Goal: Information Seeking & Learning: Learn about a topic

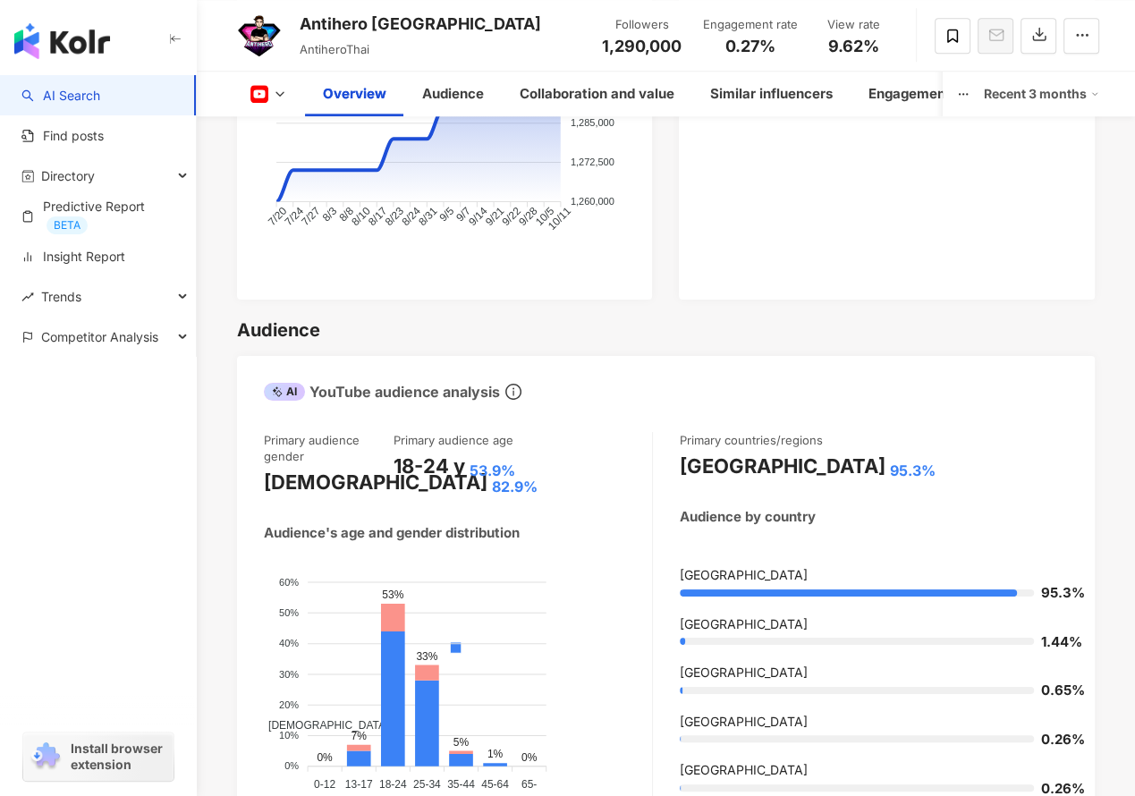
scroll to position [1699, 0]
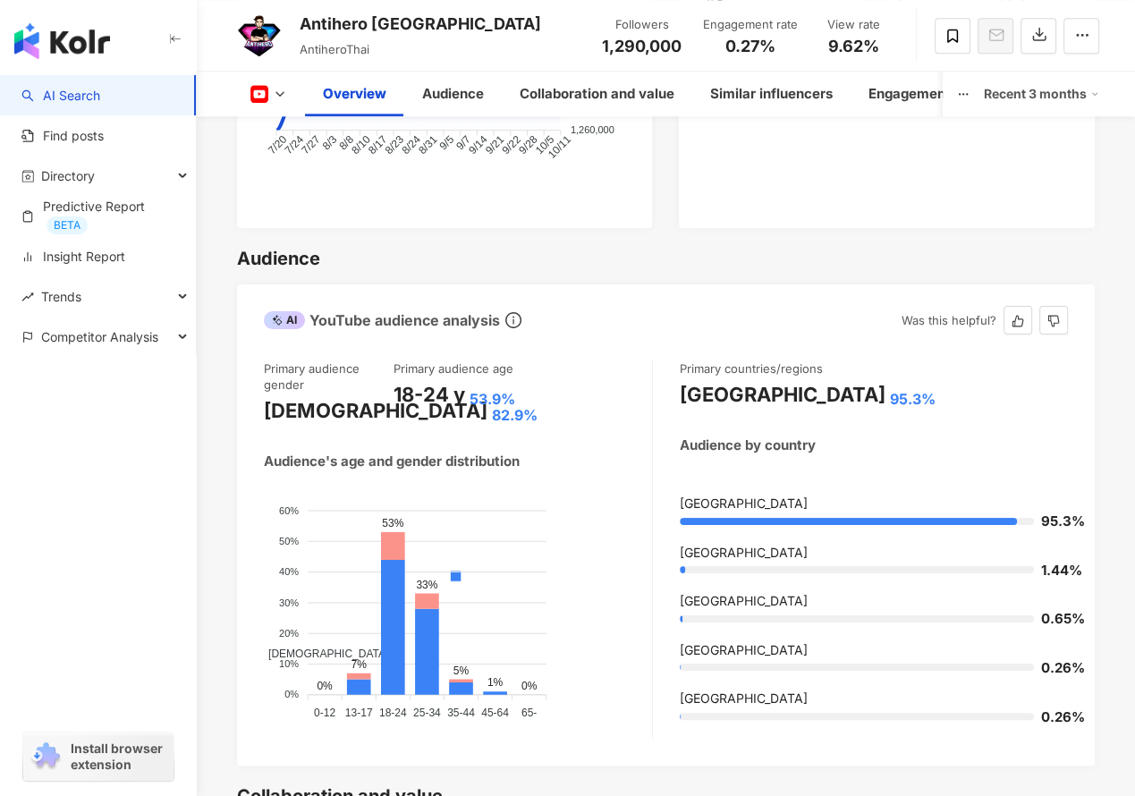
click at [654, 390] on div "Primary audience gender Male 82.9% Primary audience age 18-24 y 53.9% Audience'…" at bounding box center [666, 549] width 804 height 378
click at [633, 615] on div "Male Female" at bounding box center [456, 662] width 384 height 315
click at [594, 606] on div "Male Female" at bounding box center [456, 662] width 384 height 315
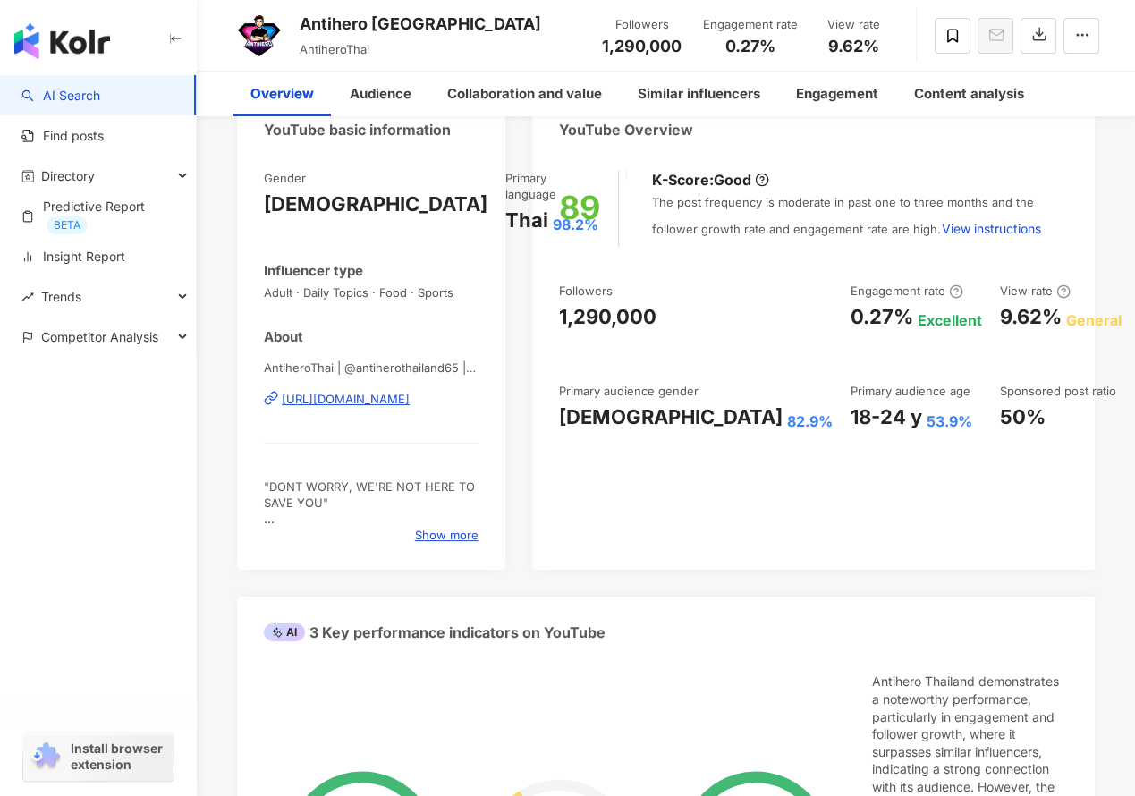
scroll to position [0, 0]
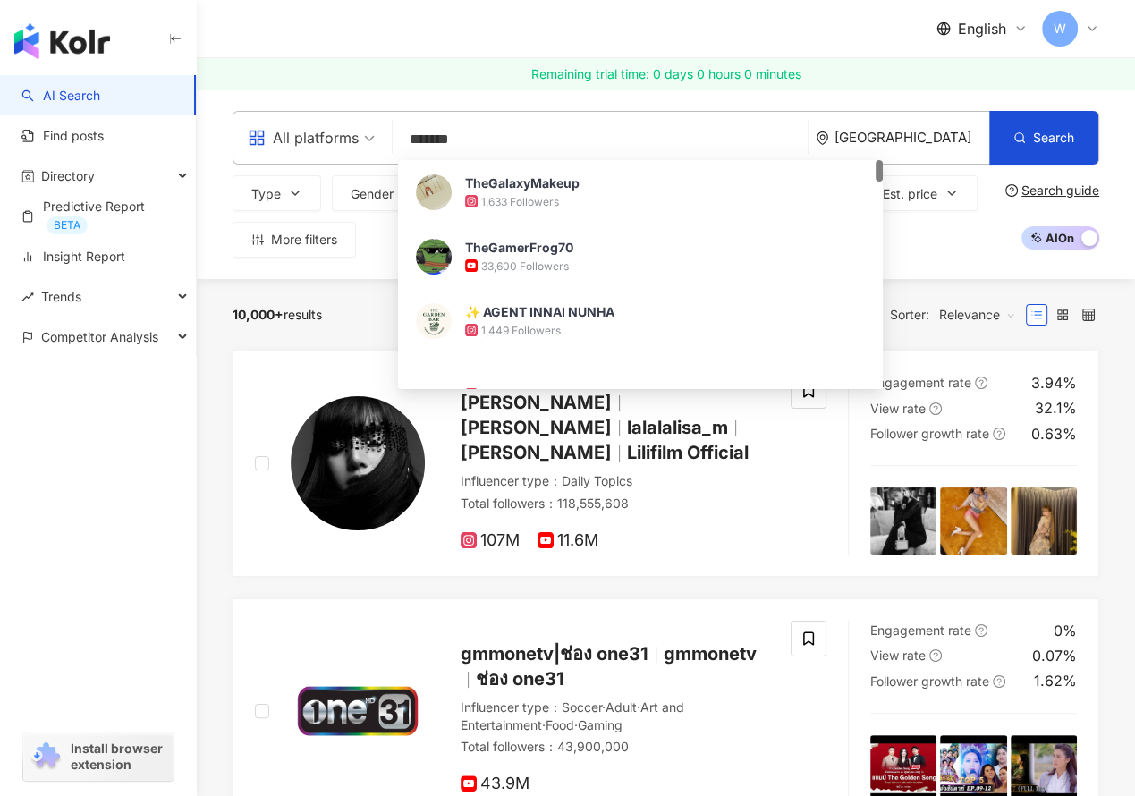
type input "********"
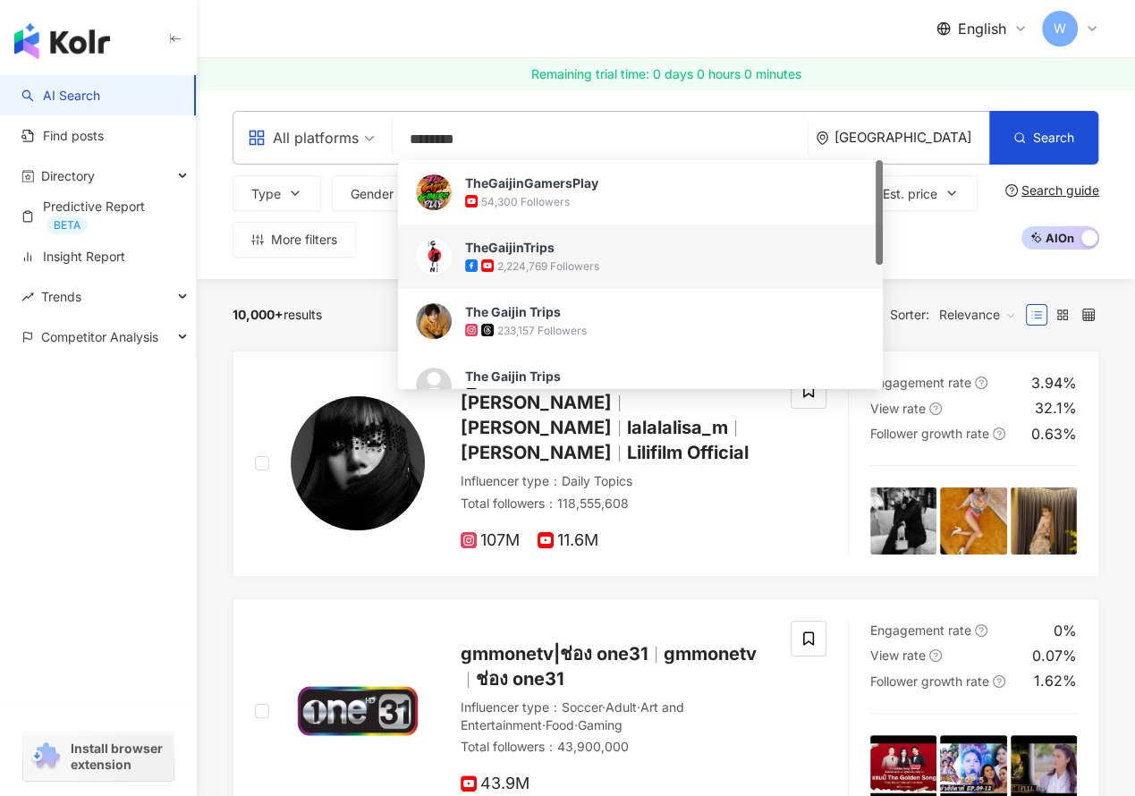
click at [521, 259] on div "2,224,769 Followers" at bounding box center [548, 265] width 102 height 15
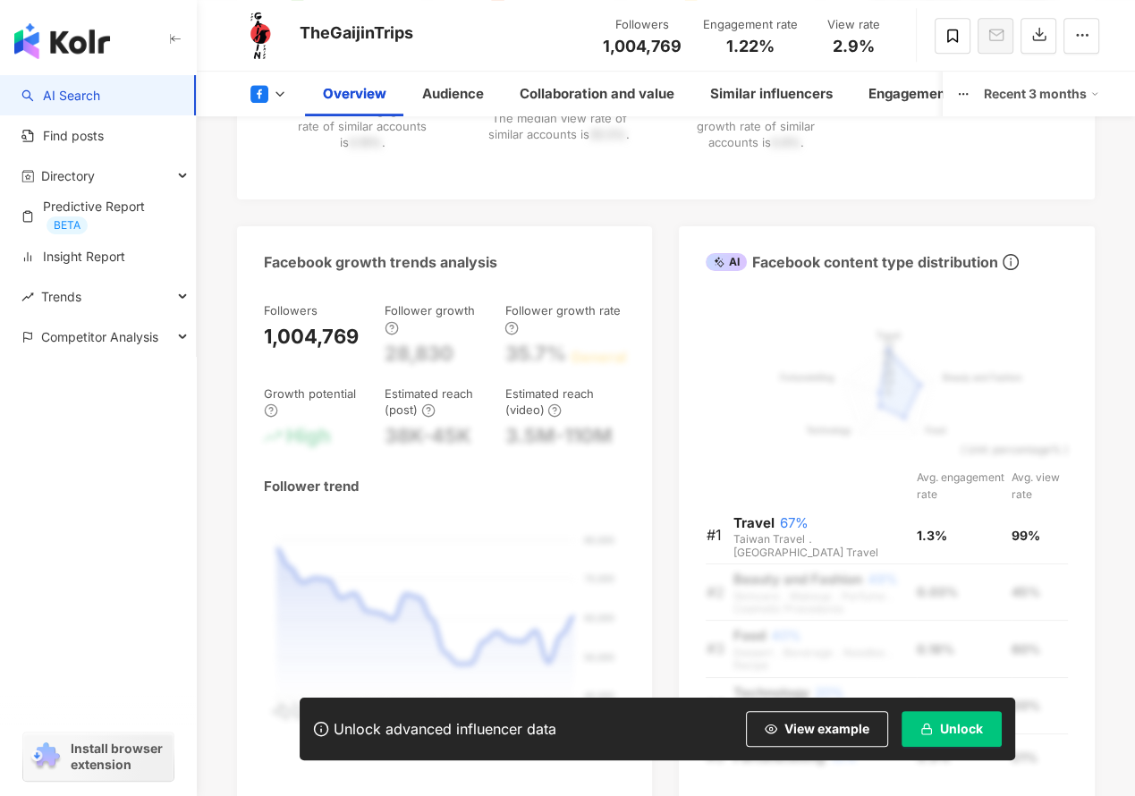
scroll to position [894, 0]
click at [941, 722] on span "Unlock" at bounding box center [961, 729] width 43 height 14
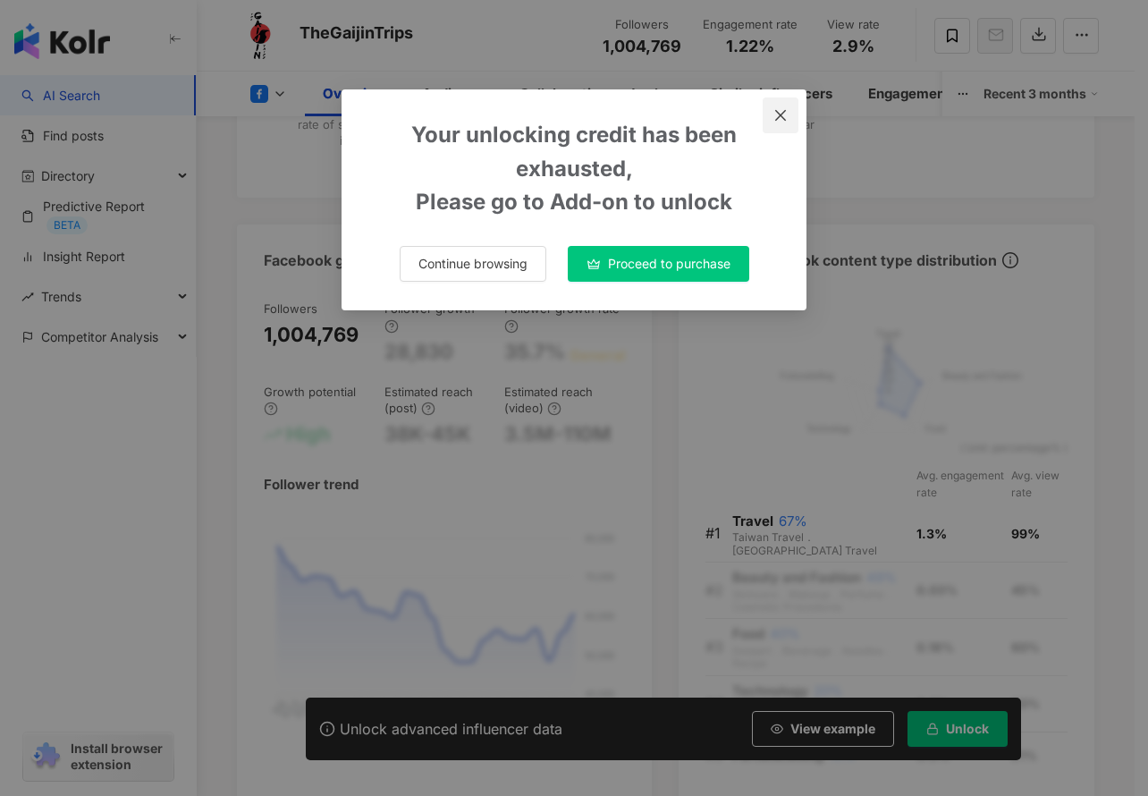
click at [788, 109] on span "Close" at bounding box center [781, 115] width 36 height 14
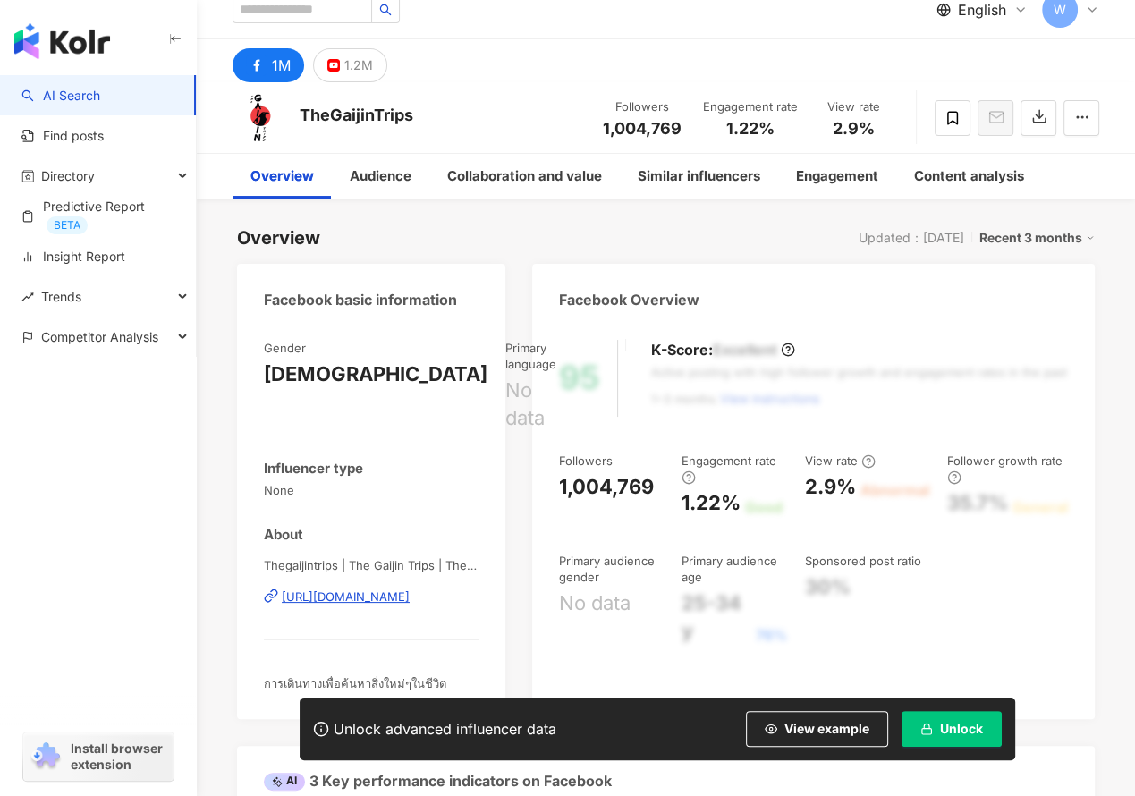
scroll to position [0, 0]
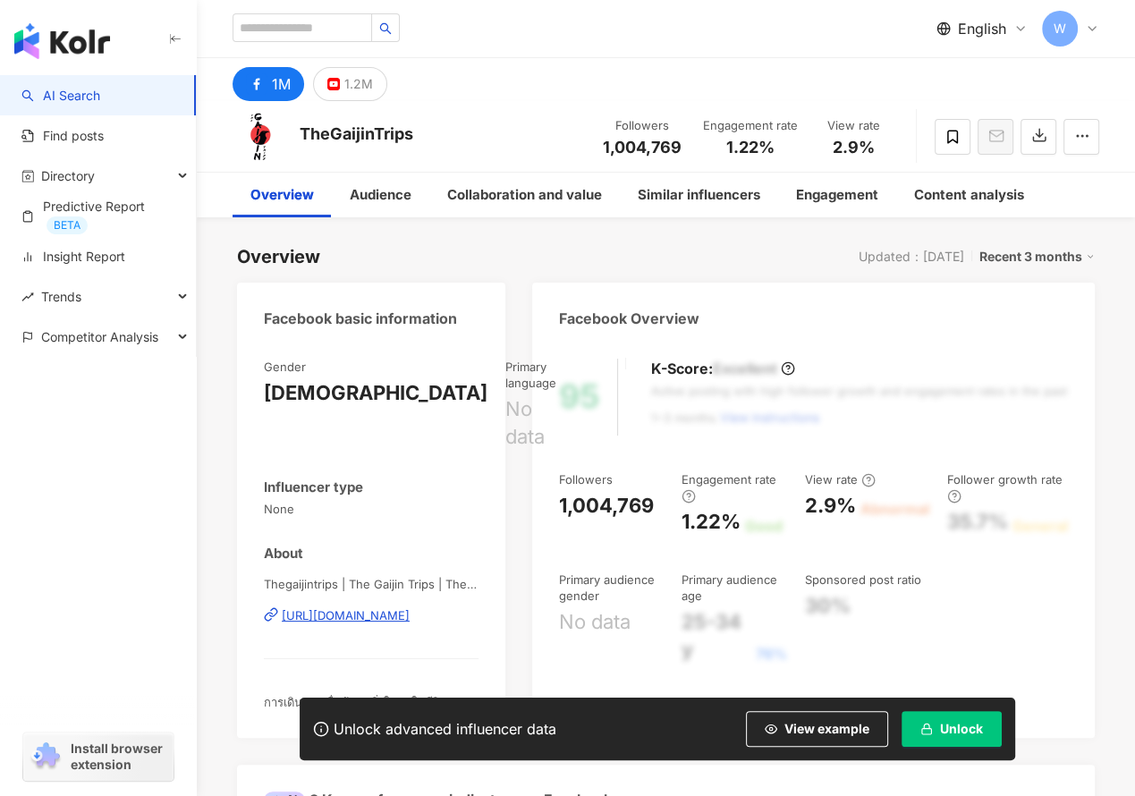
click at [1093, 305] on div "Facebook Overview" at bounding box center [813, 312] width 562 height 58
click at [334, 76] on button "1.2M" at bounding box center [350, 84] width 74 height 34
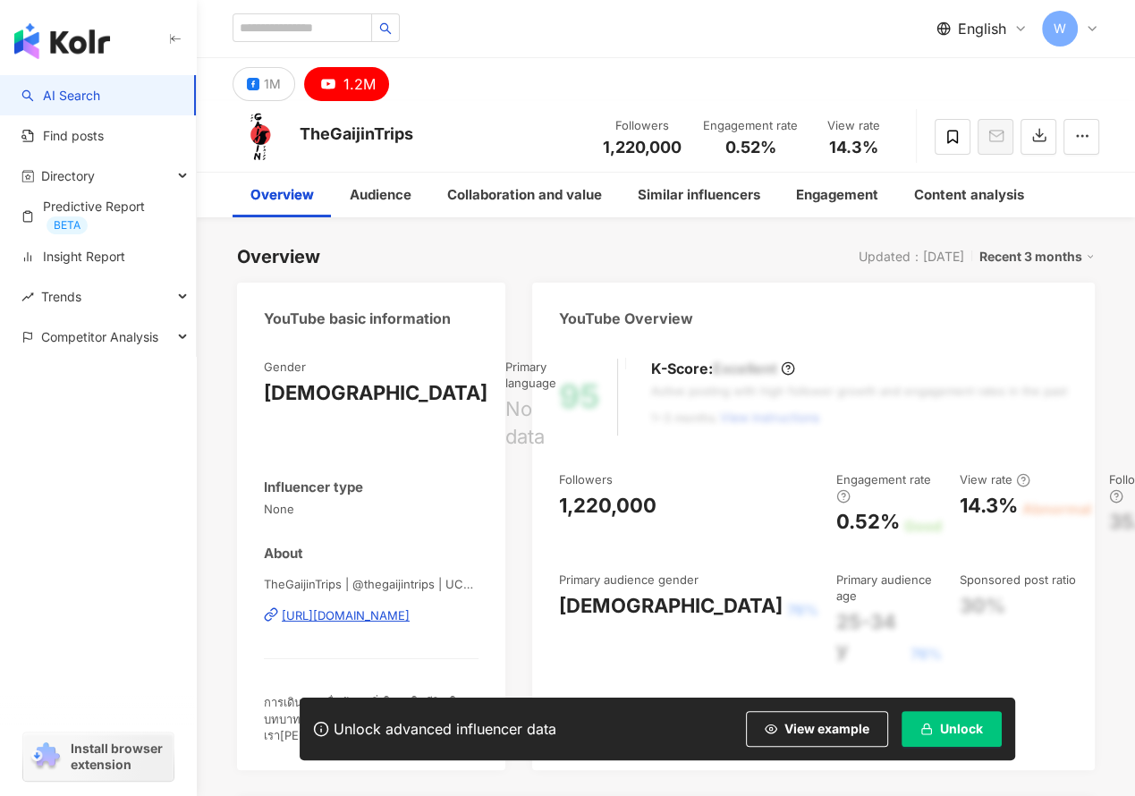
drag, startPoint x: 726, startPoint y: 148, endPoint x: 785, endPoint y: 166, distance: 61.9
click at [785, 166] on div "TheGaijinTrips Followers 1,220,000 Engagement rate 0.52% View rate 14.3%" at bounding box center [666, 136] width 938 height 71
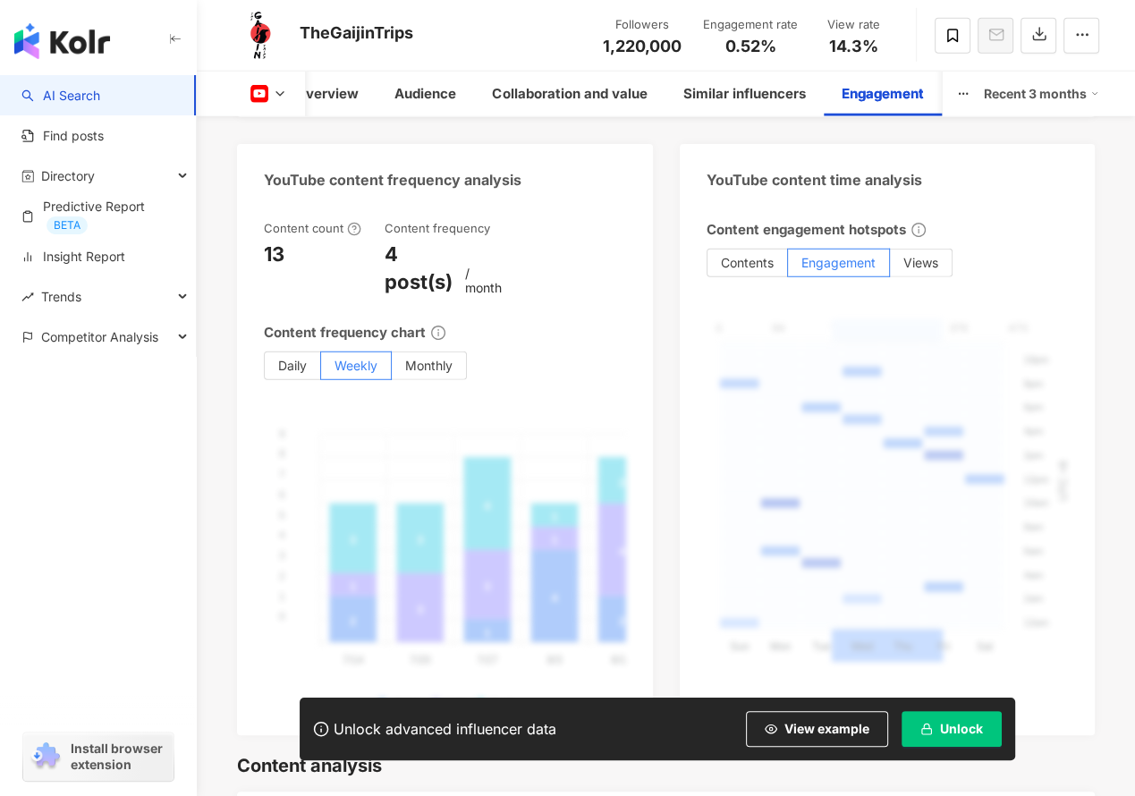
scroll to position [4023, 0]
click at [962, 734] on span "Unlock" at bounding box center [961, 729] width 43 height 14
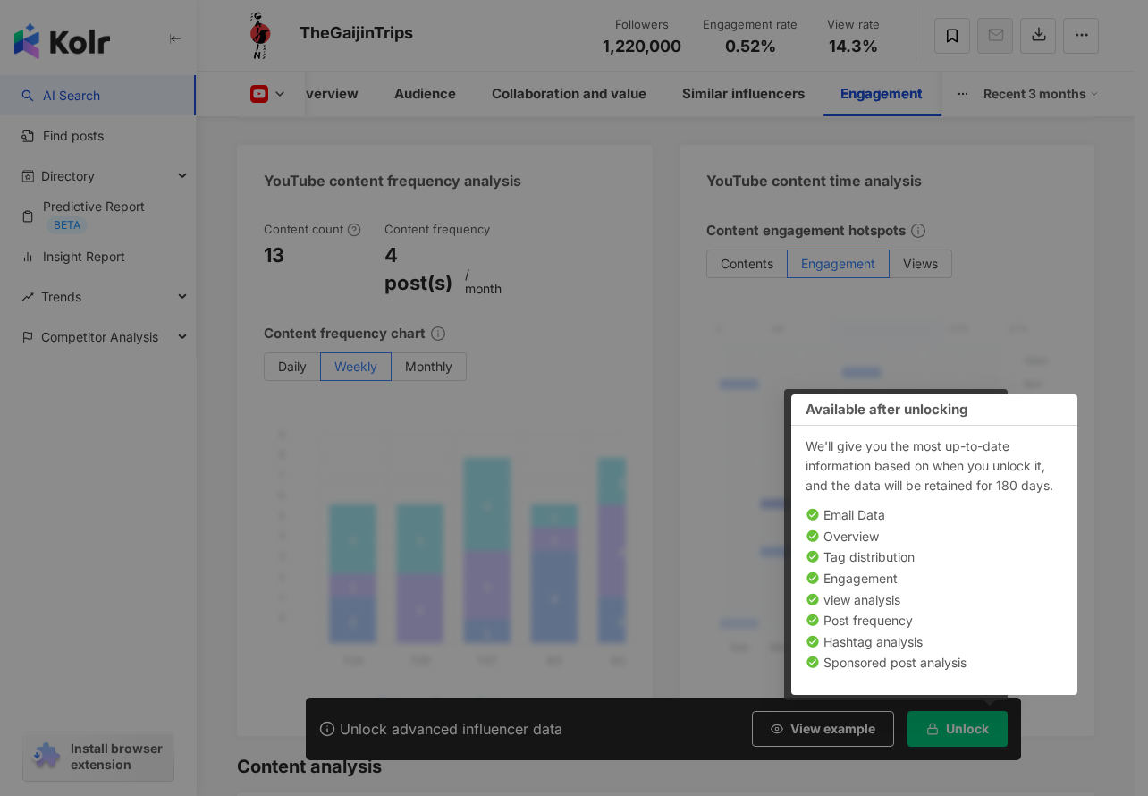
click at [672, 314] on div "Your unlocking credit has been exhausted, Please go to Add-on to unlock Continu…" at bounding box center [574, 398] width 1148 height 796
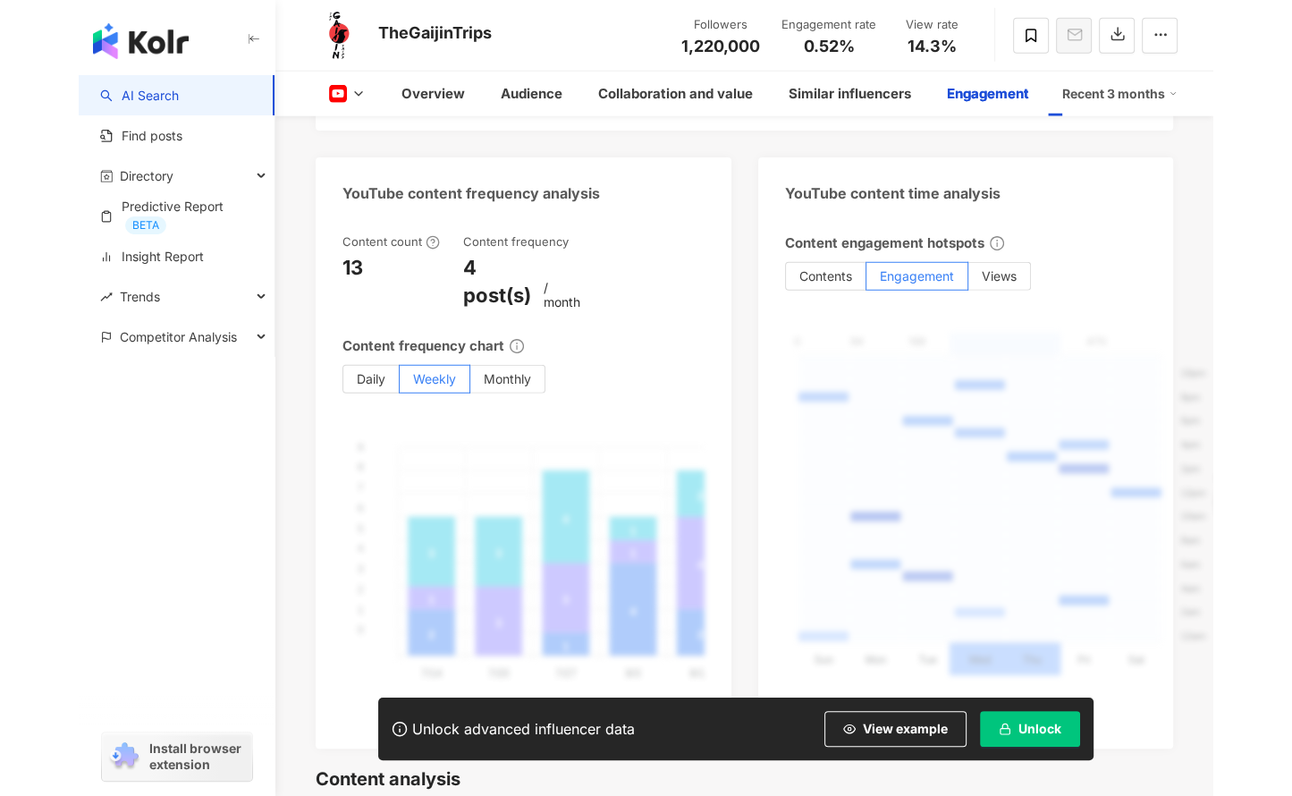
scroll to position [0, 0]
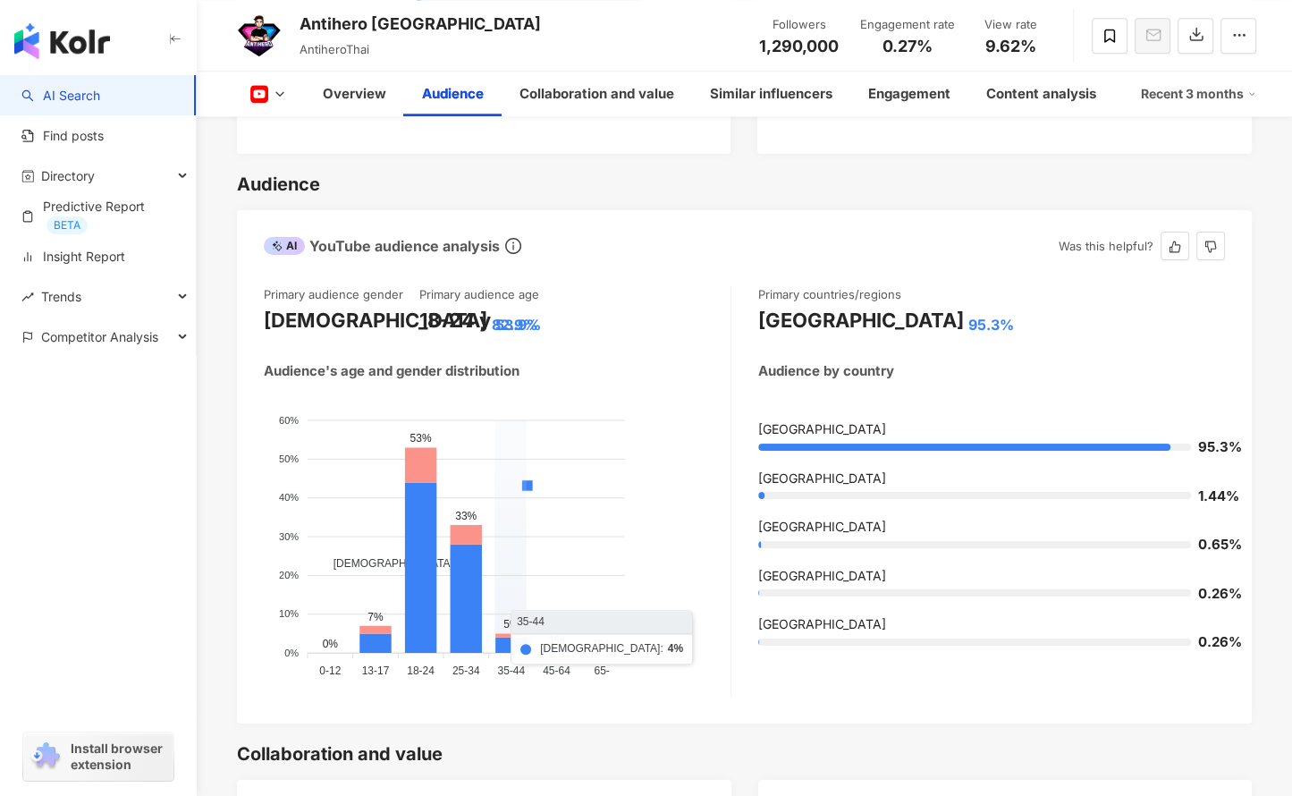
scroll to position [1520, 0]
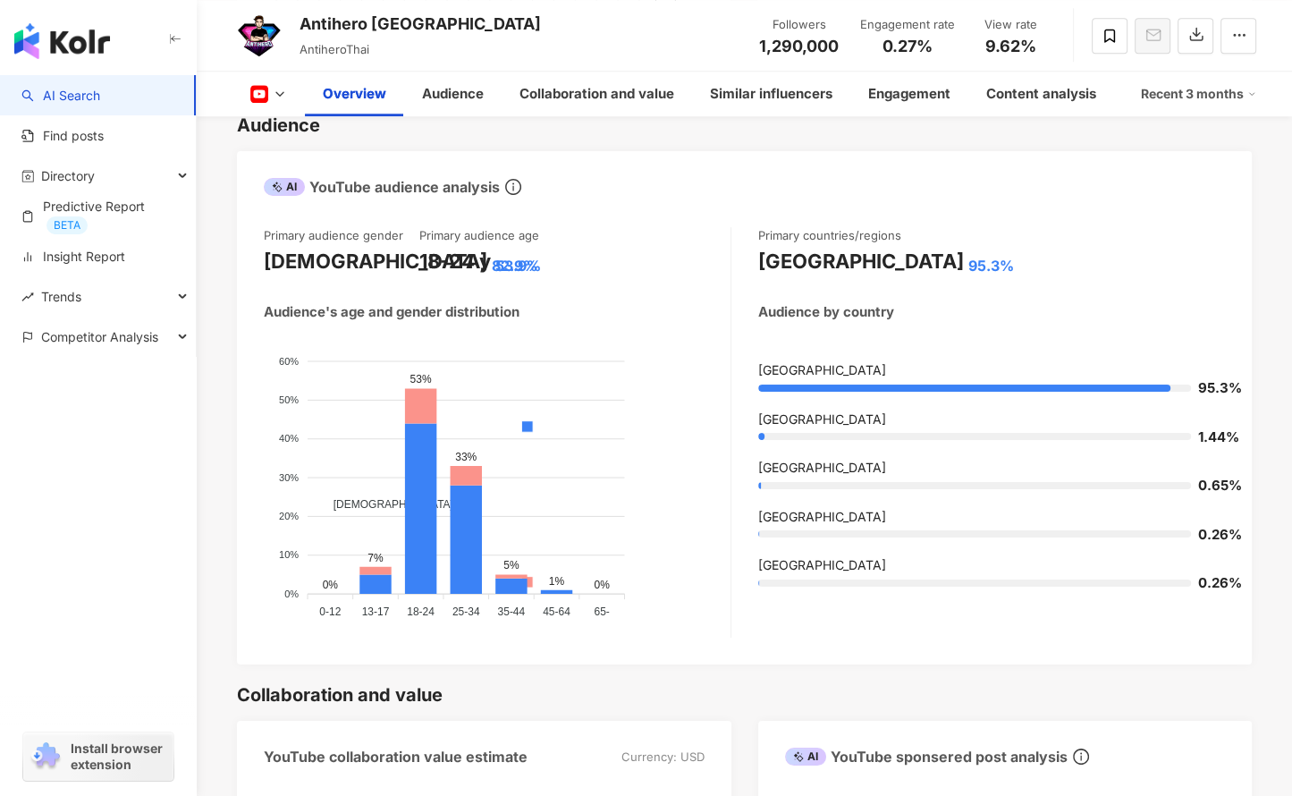
scroll to position [1341, 0]
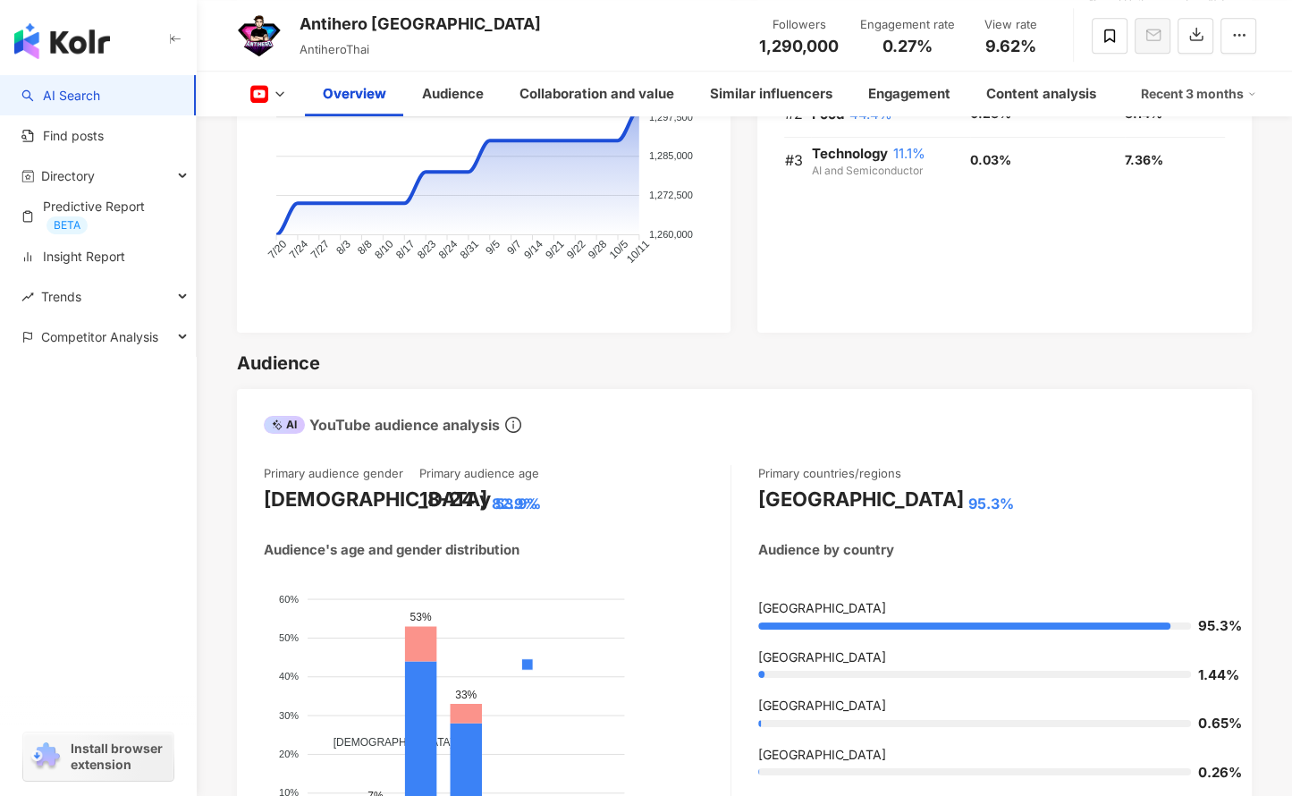
click at [283, 89] on icon at bounding box center [280, 94] width 14 height 14
click at [286, 144] on li "Facebook" at bounding box center [296, 126] width 129 height 41
click at [273, 97] on icon at bounding box center [280, 94] width 14 height 14
click at [284, 131] on button "Facebook" at bounding box center [296, 126] width 107 height 25
click at [254, 126] on div "Followers 1,290,000 Follower growth 40,000 Follower growth rate 3.2% Excellent …" at bounding box center [484, 85] width 494 height 494
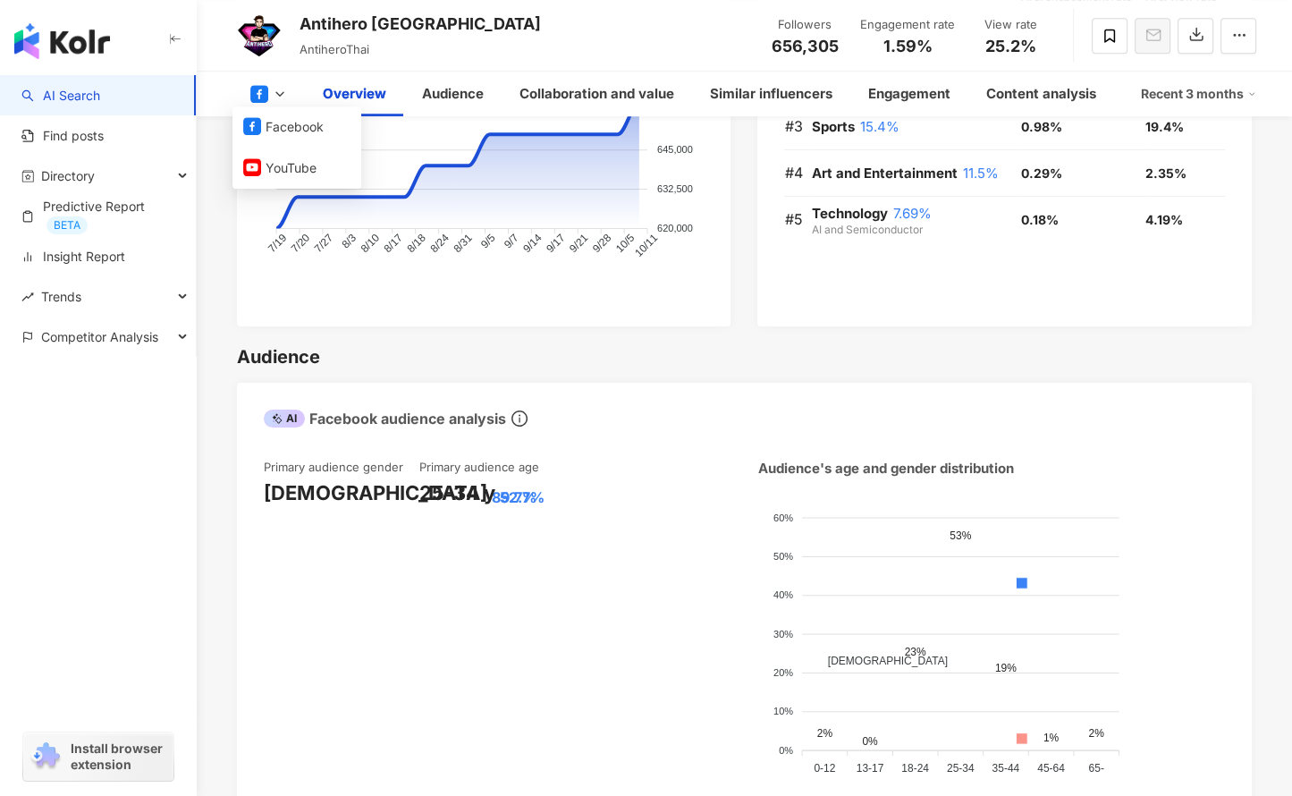
click at [387, 359] on div "Audience" at bounding box center [744, 356] width 1015 height 25
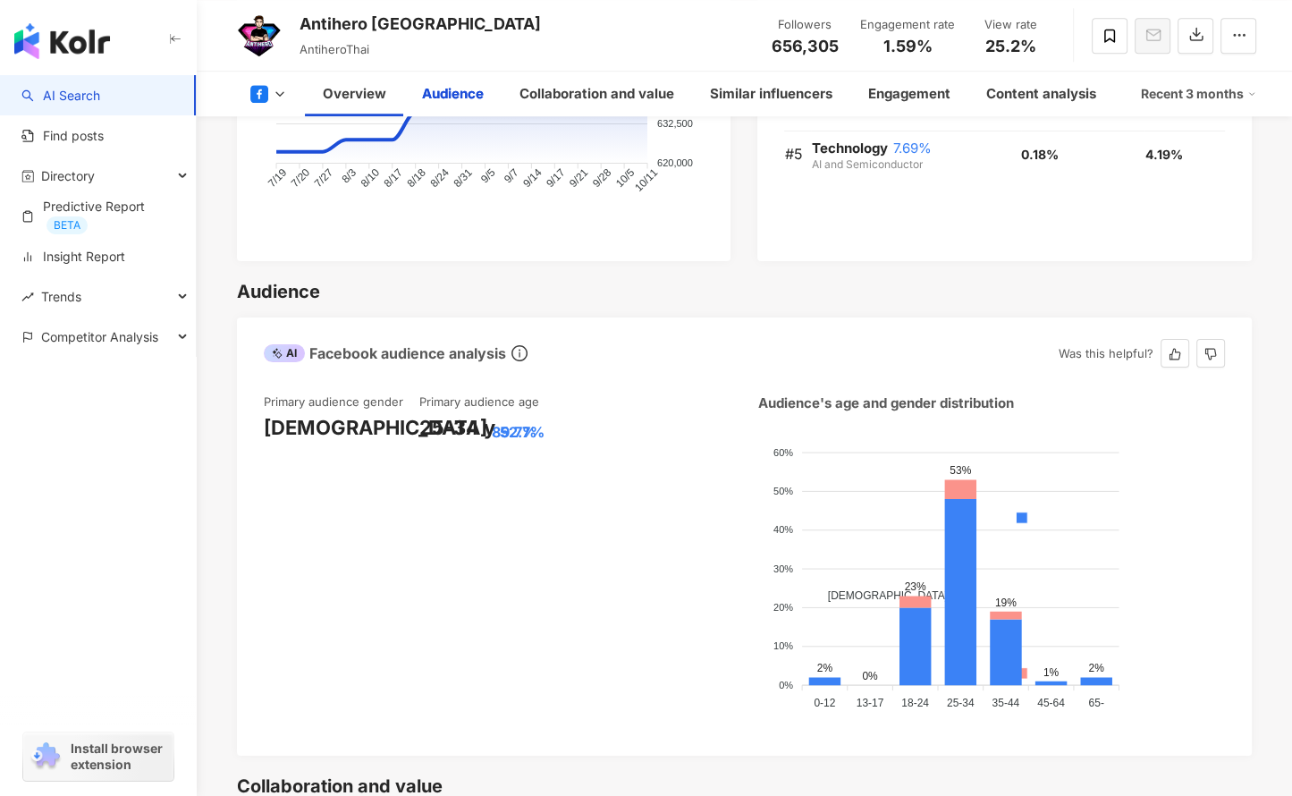
scroll to position [1549, 0]
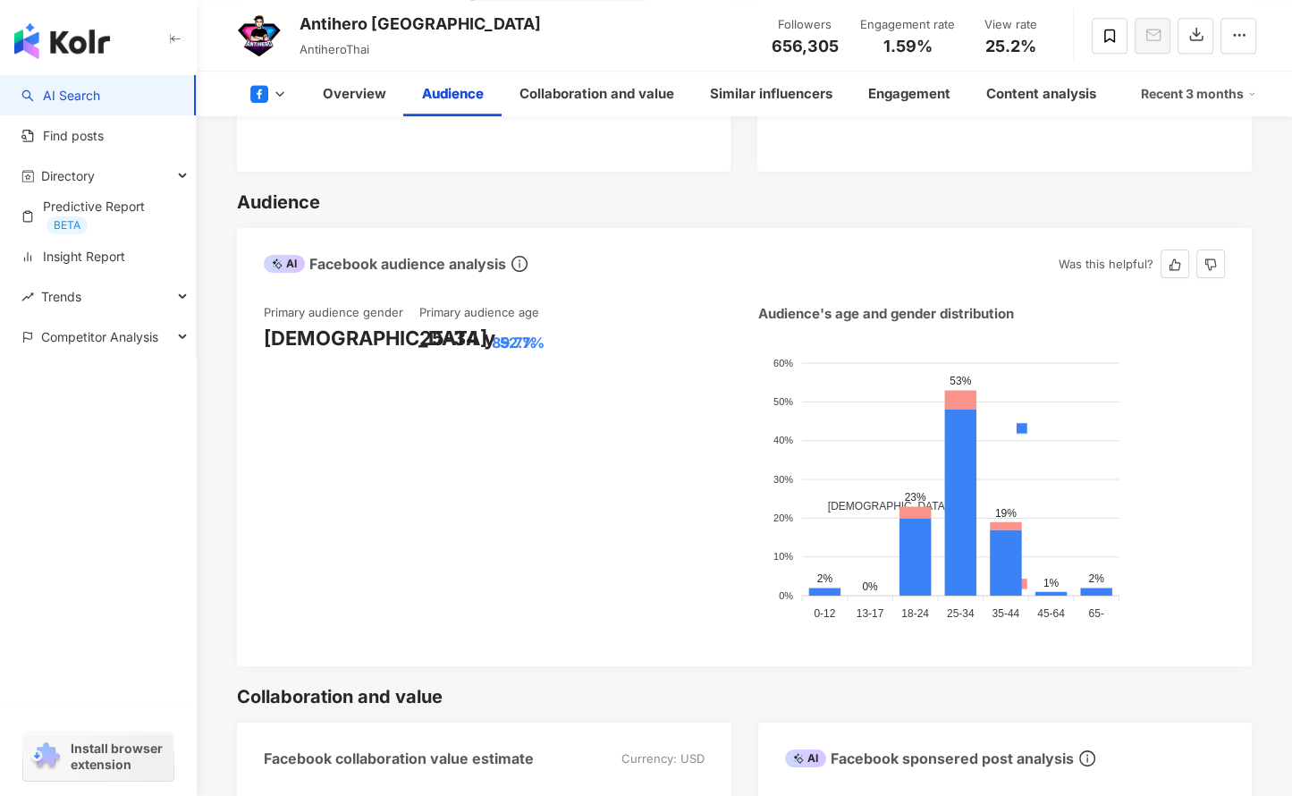
click at [1241, 241] on div "AI Facebook audience analysis Was this helpful?" at bounding box center [744, 257] width 1015 height 58
